Goal: Information Seeking & Learning: Learn about a topic

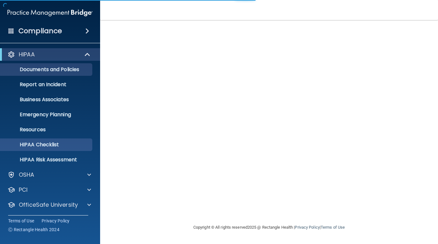
scroll to position [14, 0]
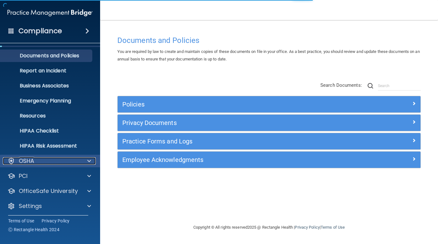
click at [66, 164] on div "OSHA" at bounding box center [42, 161] width 78 height 8
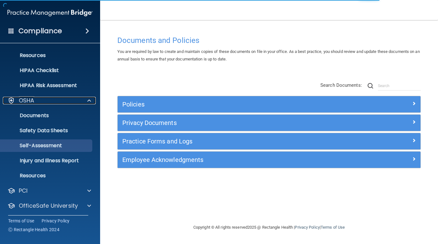
scroll to position [76, 0]
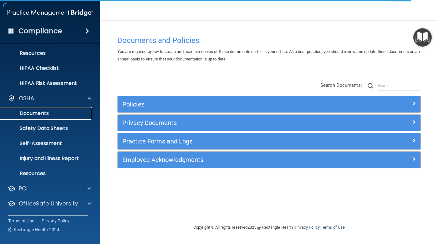
click at [50, 111] on p "Documents" at bounding box center [46, 113] width 85 height 6
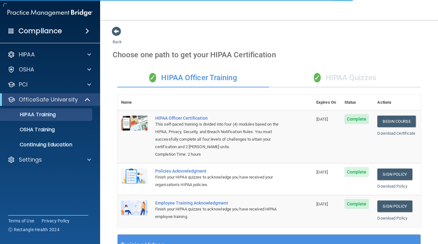
click at [327, 75] on div "✓ HIPAA Quizzes" at bounding box center [345, 77] width 152 height 19
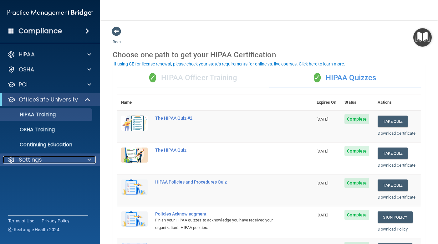
click at [78, 156] on div "Settings" at bounding box center [42, 160] width 78 height 8
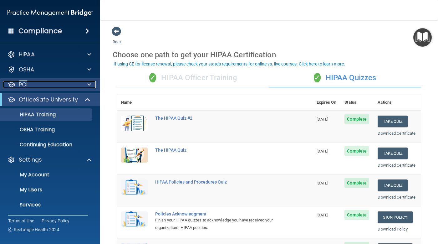
click at [77, 83] on div "PCI" at bounding box center [42, 85] width 78 height 8
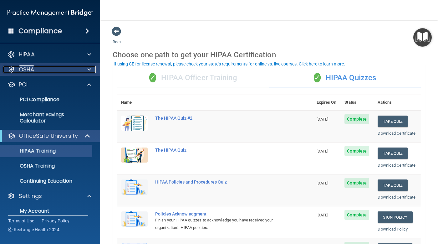
click at [75, 68] on div "OSHA" at bounding box center [42, 70] width 78 height 8
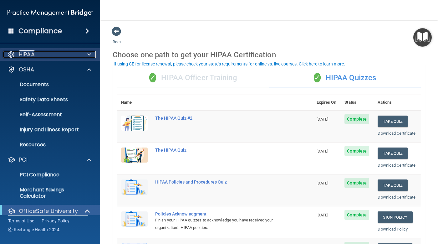
click at [64, 55] on div "HIPAA" at bounding box center [42, 55] width 78 height 8
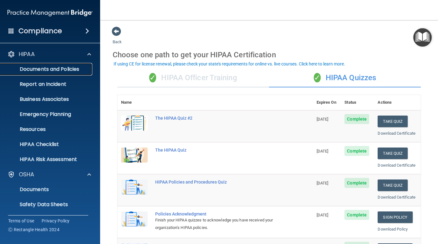
click at [55, 74] on link "Documents and Policies" at bounding box center [43, 69] width 98 height 13
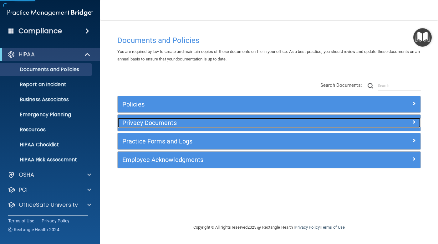
click at [170, 123] on h5 "Privacy Documents" at bounding box center [231, 122] width 218 height 7
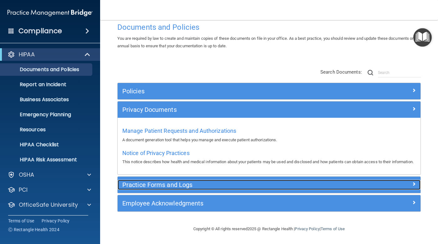
click at [191, 187] on h5 "Practice Forms and Logs" at bounding box center [231, 184] width 218 height 7
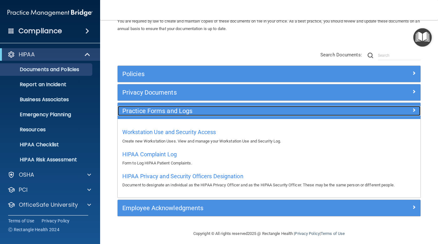
scroll to position [35, 0]
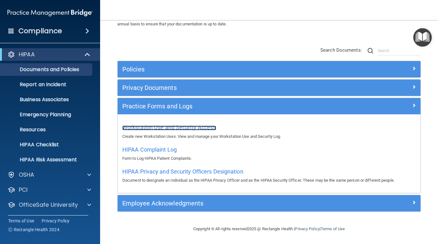
click at [177, 126] on span "Workstation Use and Security Access" at bounding box center [169, 127] width 94 height 7
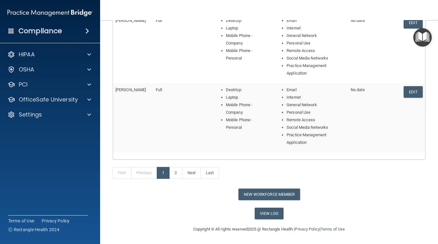
scroll to position [315, 0]
click at [268, 209] on link "View Log" at bounding box center [268, 213] width 29 height 12
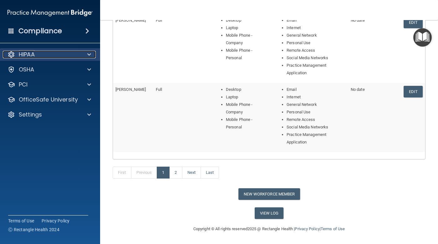
click at [85, 54] on div at bounding box center [88, 55] width 16 height 8
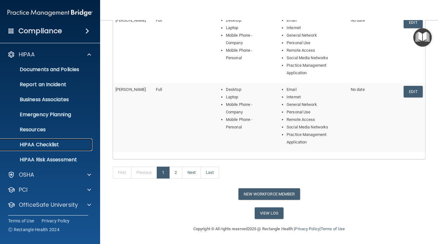
click at [64, 145] on p "HIPAA Checklist" at bounding box center [46, 144] width 85 height 6
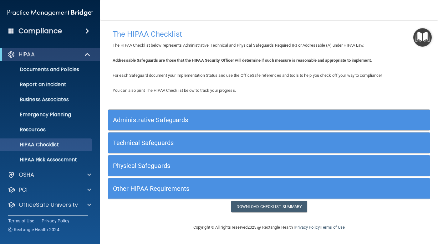
click at [148, 115] on div "Administrative Safeguards" at bounding box center [228, 120] width 241 height 14
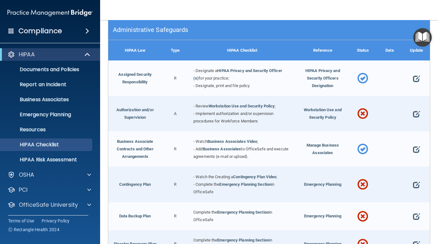
scroll to position [94, 0]
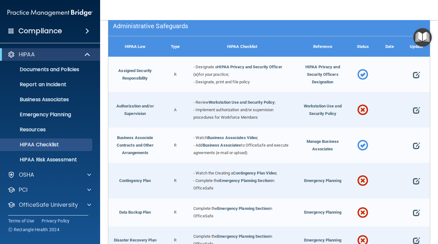
click at [161, 30] on div "Administrative Safeguards" at bounding box center [228, 26] width 241 height 14
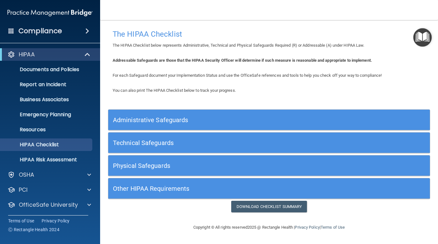
click at [173, 164] on h5 "Physical Safeguards" at bounding box center [229, 165] width 232 height 7
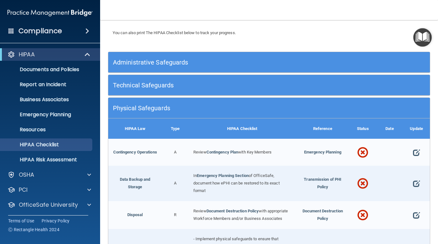
scroll to position [63, 0]
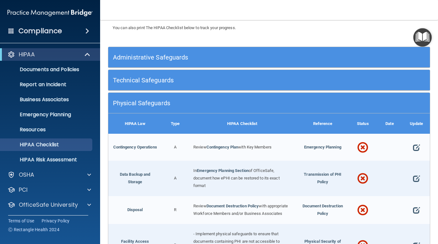
click at [171, 54] on h5 "Administrative Safeguards" at bounding box center [229, 57] width 232 height 7
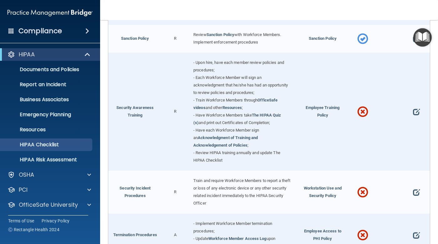
scroll to position [438, 0]
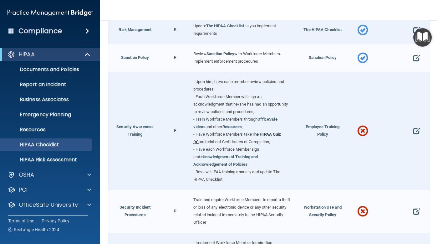
drag, startPoint x: 258, startPoint y: 132, endPoint x: 254, endPoint y: 130, distance: 4.3
click at [254, 132] on link "The HIPAA Quiz (s)" at bounding box center [237, 138] width 88 height 12
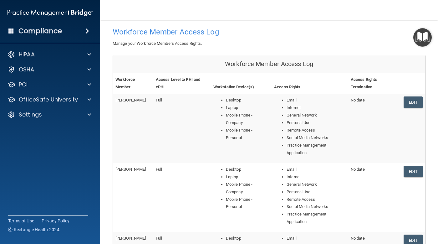
scroll to position [3, 0]
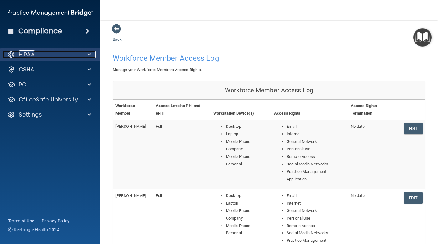
click at [88, 55] on span at bounding box center [89, 55] width 4 height 8
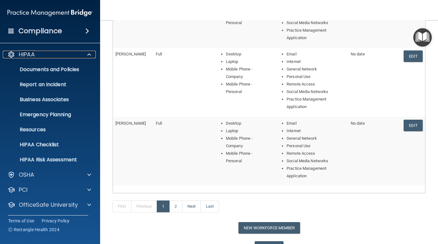
scroll to position [313, 0]
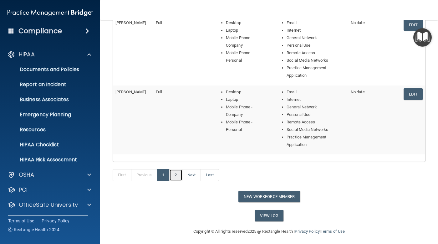
click at [176, 175] on link "2" at bounding box center [175, 175] width 13 height 12
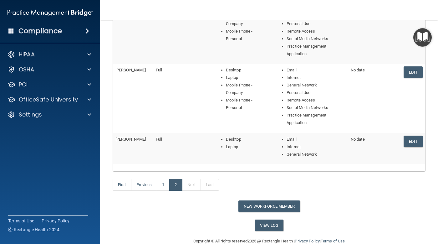
scroll to position [278, 0]
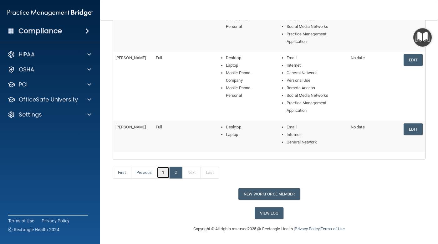
click at [169, 171] on link "1" at bounding box center [163, 172] width 13 height 12
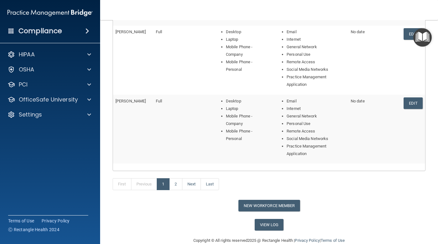
scroll to position [309, 0]
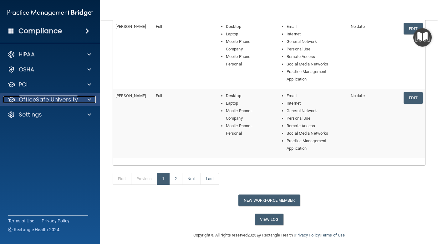
click at [84, 98] on div at bounding box center [88, 100] width 16 height 8
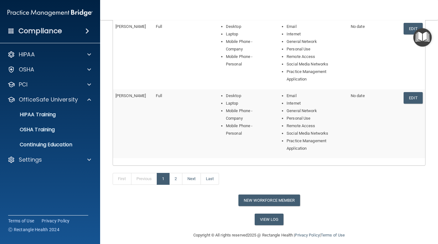
click at [189, 125] on td "Full" at bounding box center [182, 123] width 58 height 69
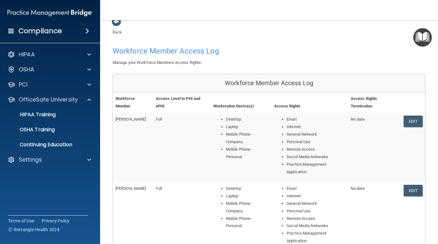
scroll to position [0, 0]
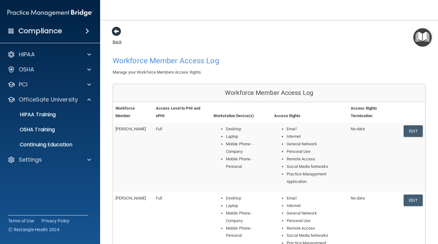
click at [115, 35] on span at bounding box center [116, 31] width 9 height 9
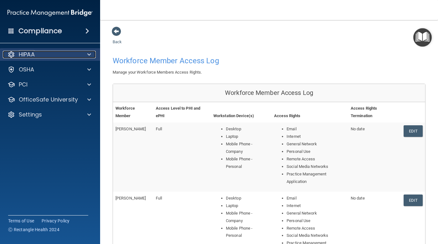
click at [83, 57] on div at bounding box center [88, 55] width 16 height 8
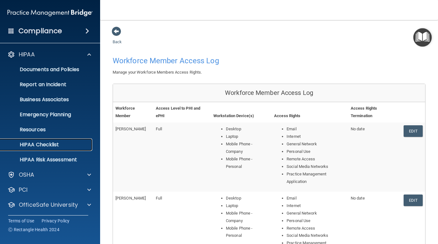
click at [55, 142] on p "HIPAA Checklist" at bounding box center [46, 144] width 85 height 6
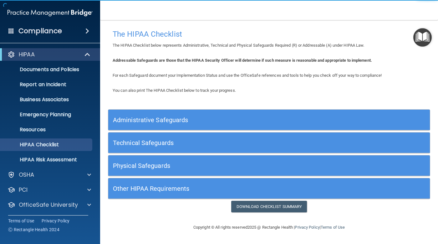
click at [185, 190] on h5 "Other HIPAA Requirements" at bounding box center [229, 188] width 232 height 7
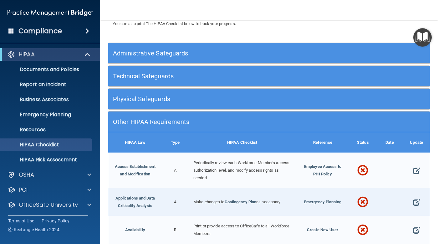
scroll to position [63, 0]
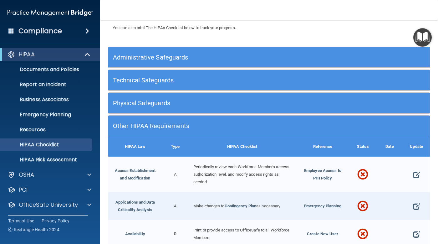
click at [245, 58] on h5 "Administrative Safeguards" at bounding box center [229, 57] width 232 height 7
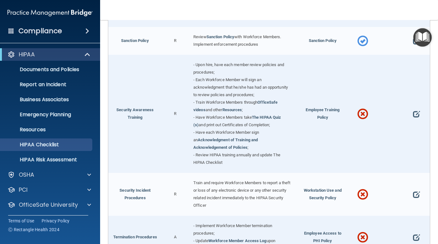
scroll to position [469, 0]
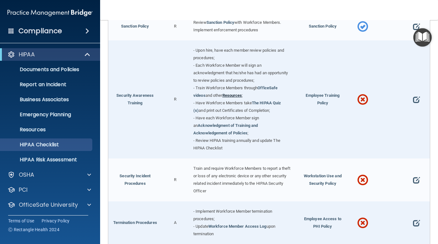
drag, startPoint x: 236, startPoint y: 92, endPoint x: 224, endPoint y: 93, distance: 12.9
click at [224, 93] on link "Resources" at bounding box center [232, 95] width 20 height 5
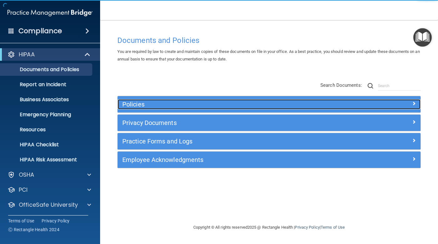
click at [196, 108] on div "Policies" at bounding box center [231, 104] width 227 height 10
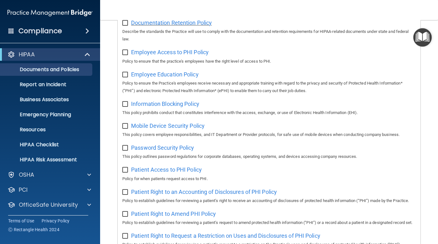
scroll to position [219, 0]
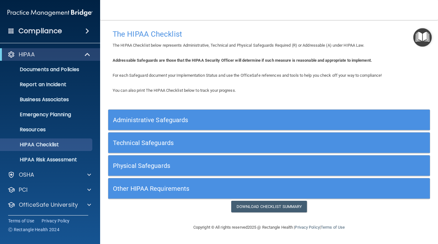
click at [202, 122] on h5 "Administrative Safeguards" at bounding box center [229, 119] width 232 height 7
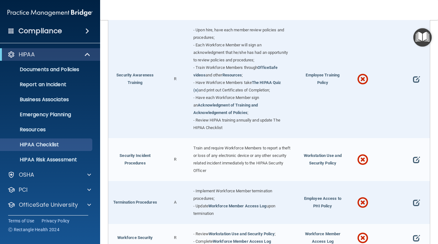
scroll to position [500, 0]
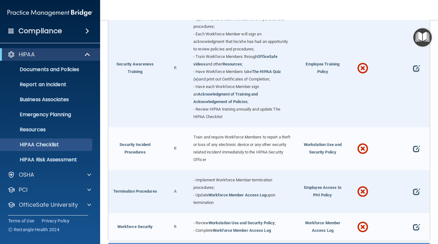
click at [288, 75] on div "- Upon hire, have each member review policies and procedures; - Each Workforce …" at bounding box center [242, 68] width 107 height 118
drag, startPoint x: 267, startPoint y: 70, endPoint x: 229, endPoint y: 76, distance: 38.6
click at [229, 77] on span "and print out Certificates of Completion;" at bounding box center [234, 79] width 71 height 5
